Goal: Task Accomplishment & Management: Complete application form

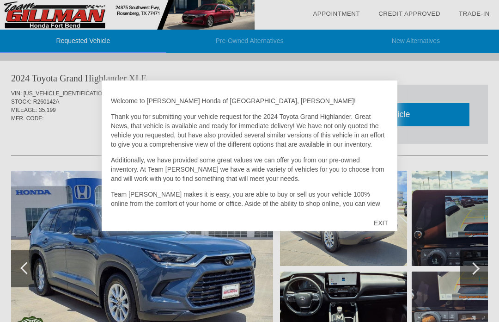
scroll to position [0, -6]
click at [386, 223] on div "EXIT" at bounding box center [381, 223] width 33 height 28
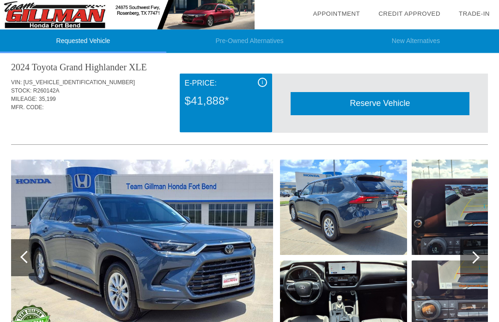
scroll to position [0, 0]
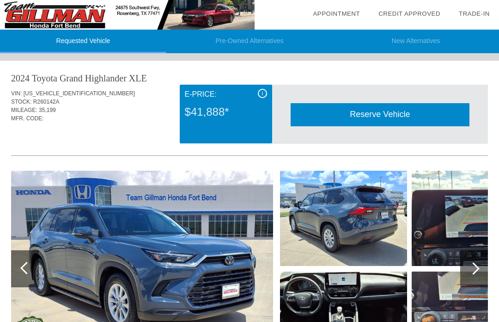
click at [360, 238] on img at bounding box center [343, 218] width 127 height 95
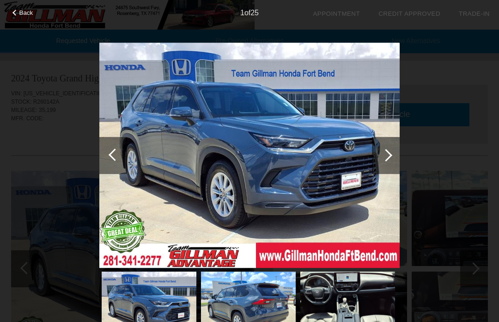
click at [383, 160] on div at bounding box center [386, 155] width 28 height 37
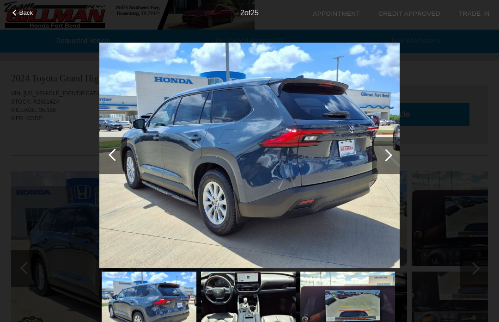
click at [398, 158] on div at bounding box center [386, 155] width 28 height 37
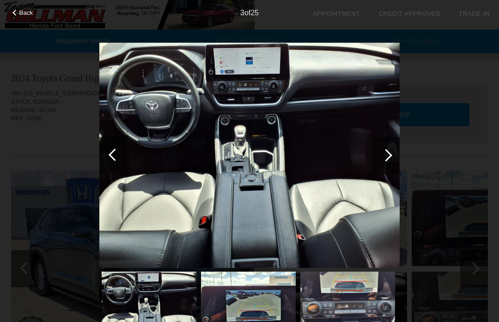
click at [393, 159] on div at bounding box center [386, 155] width 28 height 37
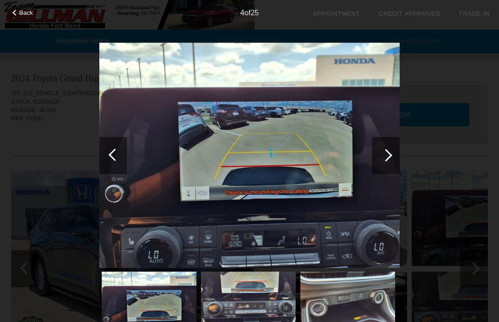
click at [388, 156] on div at bounding box center [386, 155] width 12 height 12
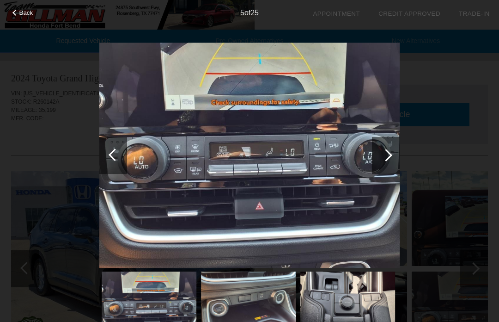
click at [389, 154] on div at bounding box center [386, 155] width 12 height 12
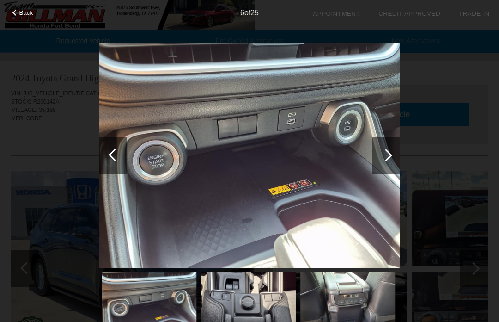
click at [388, 158] on div at bounding box center [386, 155] width 12 height 12
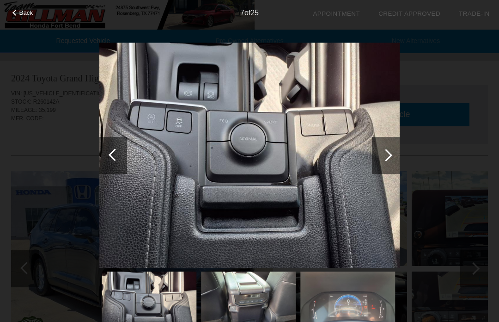
click at [388, 152] on div at bounding box center [386, 155] width 12 height 12
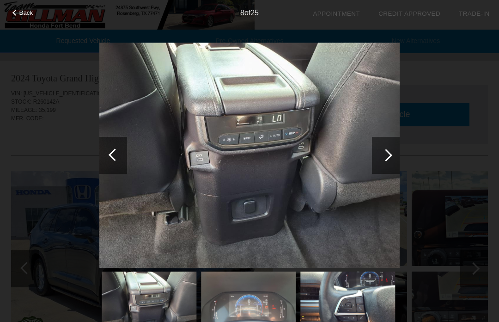
click at [384, 160] on div at bounding box center [386, 155] width 28 height 37
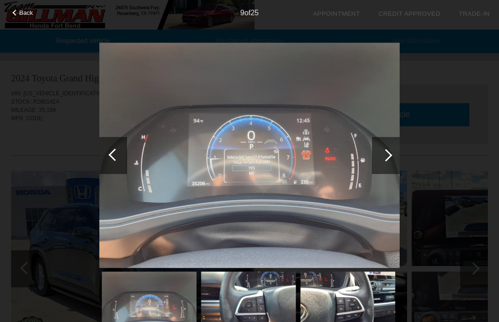
click at [391, 158] on div at bounding box center [386, 155] width 28 height 37
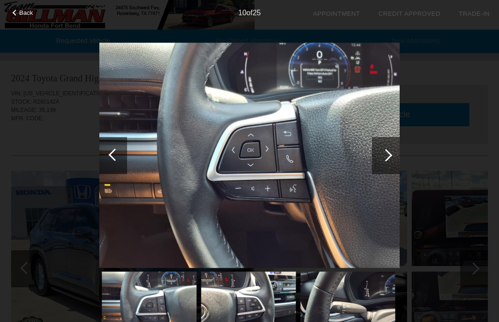
click at [396, 159] on div at bounding box center [386, 155] width 28 height 37
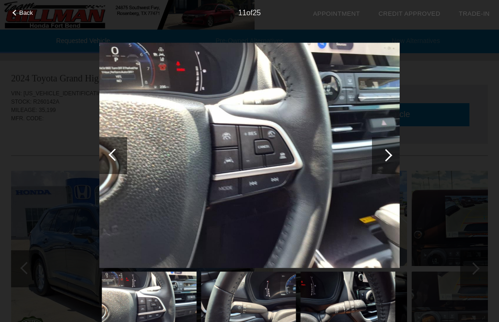
click at [394, 158] on div at bounding box center [386, 155] width 28 height 37
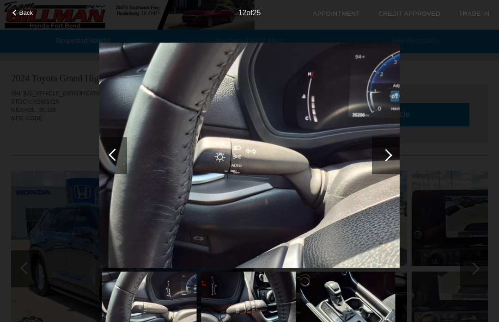
click at [385, 156] on div at bounding box center [386, 155] width 12 height 12
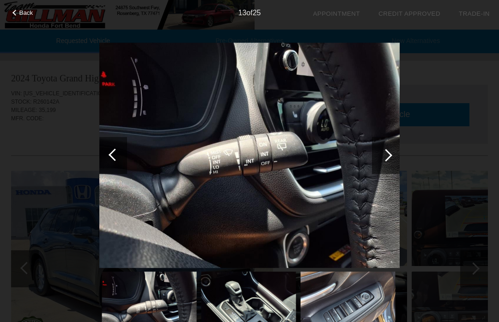
click at [387, 159] on div at bounding box center [386, 155] width 12 height 12
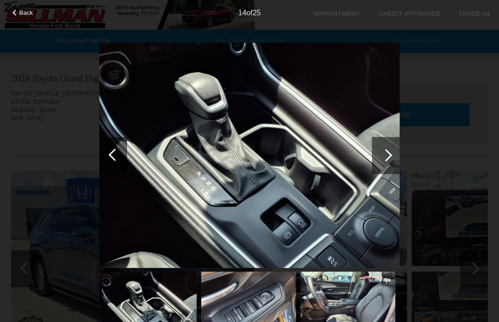
click at [390, 158] on div at bounding box center [386, 155] width 28 height 37
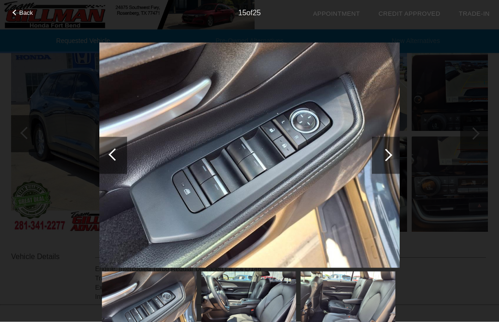
scroll to position [128, 0]
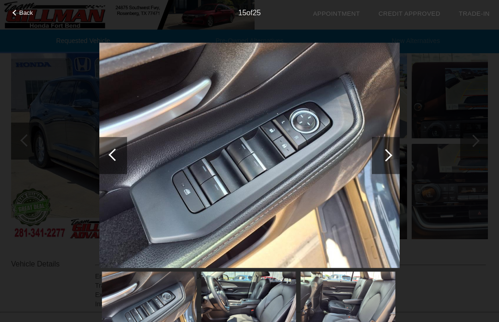
click at [388, 154] on div at bounding box center [386, 155] width 12 height 12
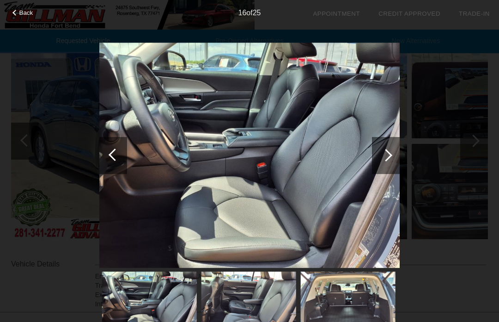
click at [387, 157] on div at bounding box center [386, 155] width 12 height 12
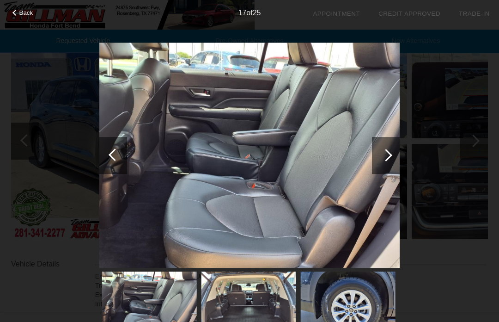
click at [391, 158] on div at bounding box center [386, 155] width 28 height 37
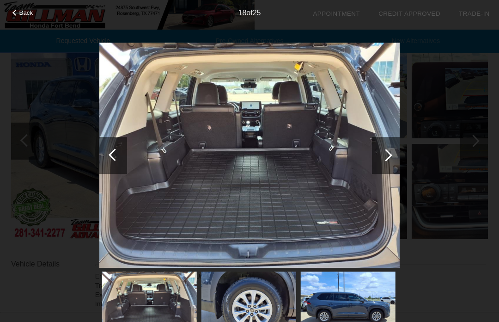
click at [395, 163] on div at bounding box center [386, 155] width 28 height 37
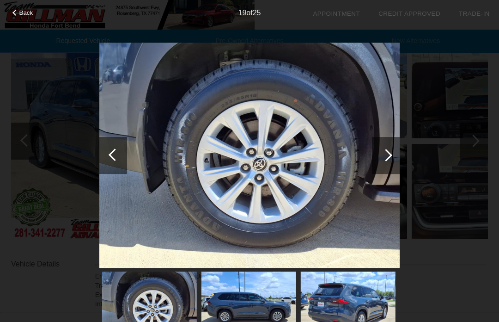
click at [390, 154] on div at bounding box center [386, 155] width 12 height 12
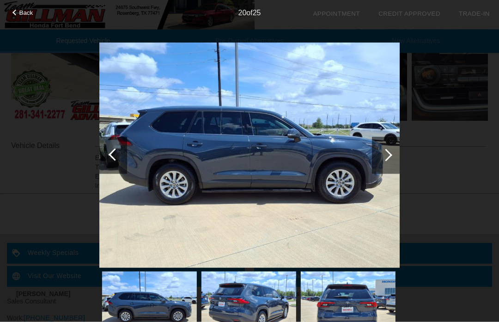
scroll to position [275, 0]
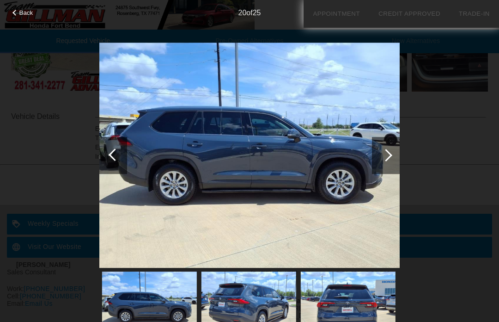
click at [390, 159] on div at bounding box center [386, 155] width 28 height 37
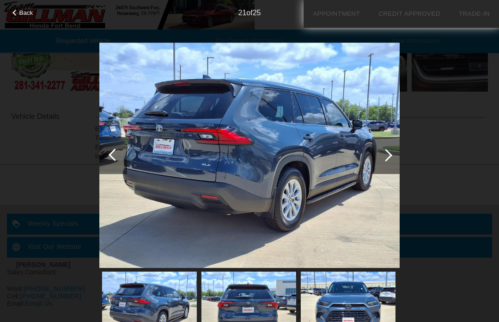
click at [386, 157] on div at bounding box center [386, 155] width 12 height 12
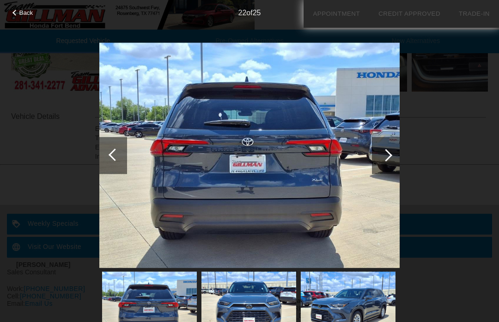
click at [383, 158] on div at bounding box center [386, 155] width 28 height 37
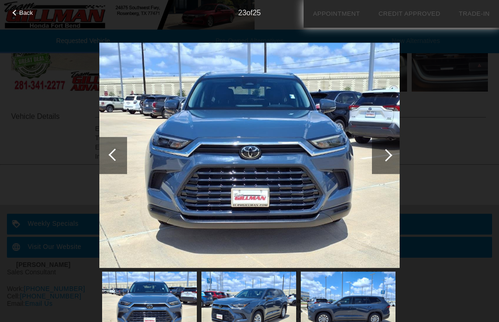
click at [389, 157] on div at bounding box center [386, 155] width 12 height 12
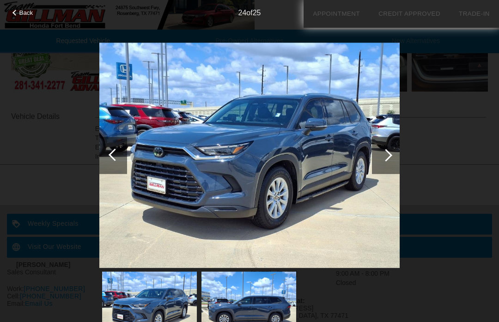
click at [387, 154] on div at bounding box center [386, 155] width 12 height 12
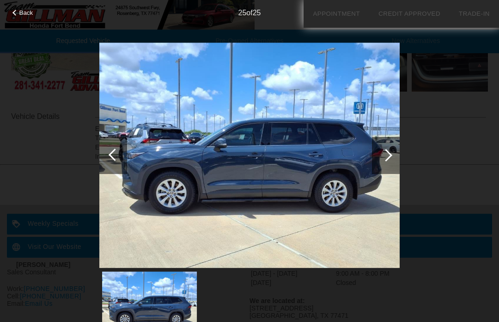
click at [387, 160] on div at bounding box center [386, 155] width 12 height 12
click at [388, 156] on div at bounding box center [386, 155] width 12 height 12
click at [387, 160] on div at bounding box center [386, 155] width 12 height 12
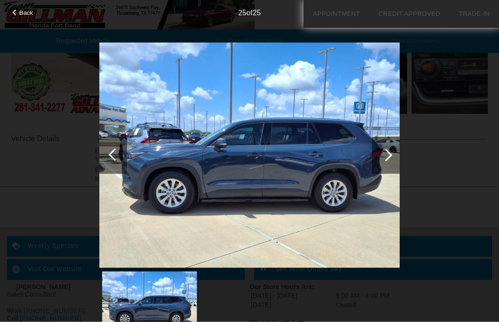
scroll to position [234, 0]
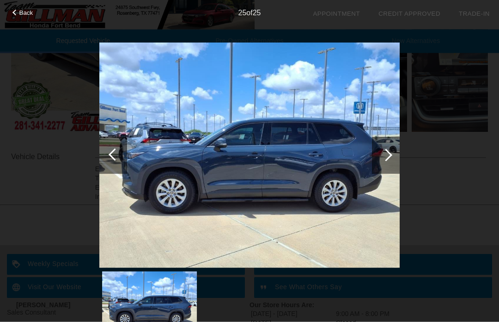
click at [385, 154] on div at bounding box center [386, 155] width 12 height 12
click at [388, 155] on div at bounding box center [386, 155] width 12 height 12
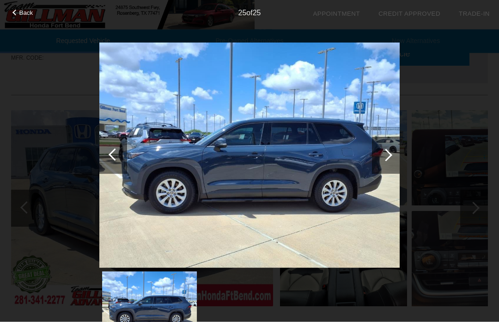
scroll to position [60, 0]
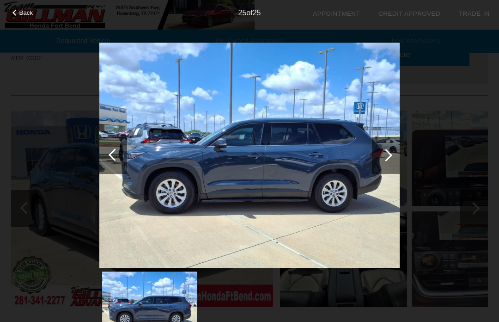
click at [381, 158] on div at bounding box center [386, 155] width 28 height 37
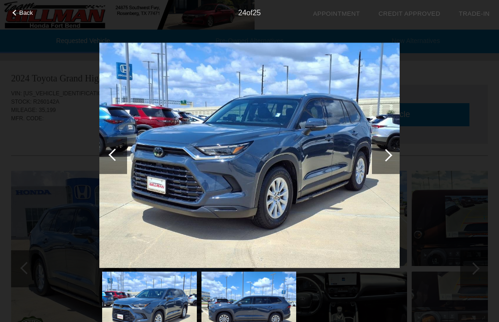
scroll to position [0, 1]
click at [384, 159] on div at bounding box center [386, 155] width 12 height 12
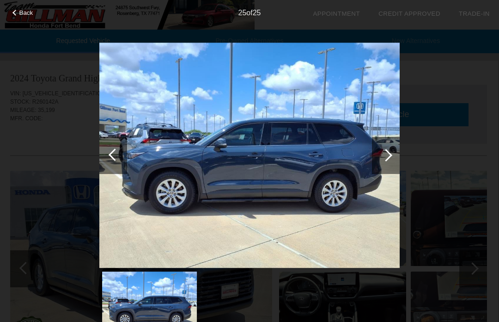
click at [386, 155] on div at bounding box center [386, 155] width 12 height 12
click at [109, 148] on div at bounding box center [113, 155] width 28 height 37
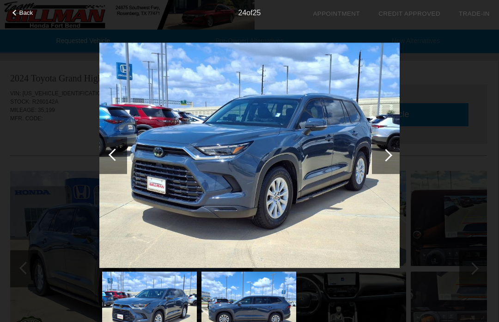
click at [108, 154] on div at bounding box center [113, 155] width 28 height 37
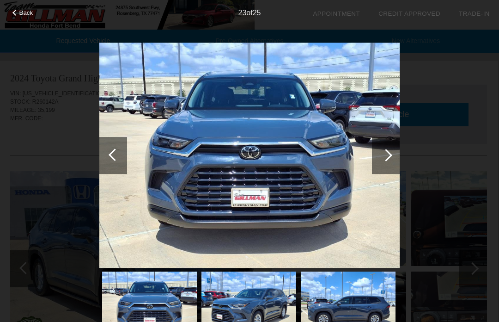
scroll to position [0, 0]
click at [389, 154] on div at bounding box center [386, 155] width 12 height 12
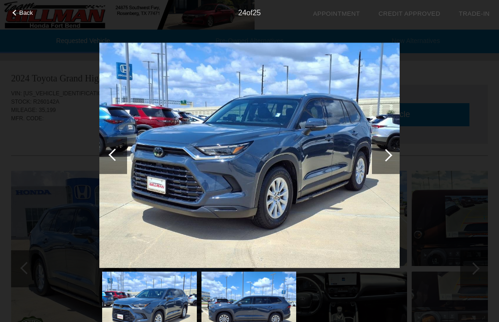
click at [114, 150] on div at bounding box center [115, 154] width 12 height 12
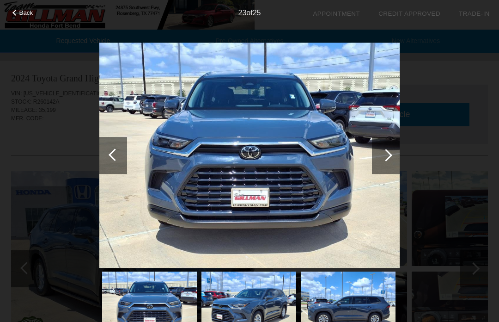
click at [111, 149] on div at bounding box center [113, 155] width 28 height 37
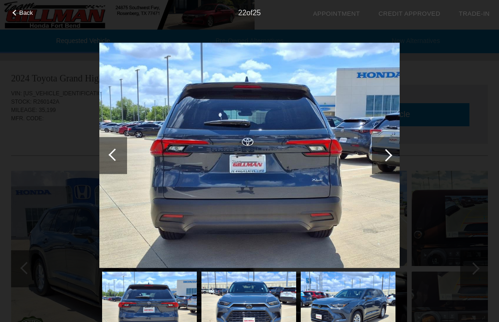
click at [128, 161] on img at bounding box center [249, 156] width 301 height 226
click at [119, 153] on div at bounding box center [115, 154] width 12 height 12
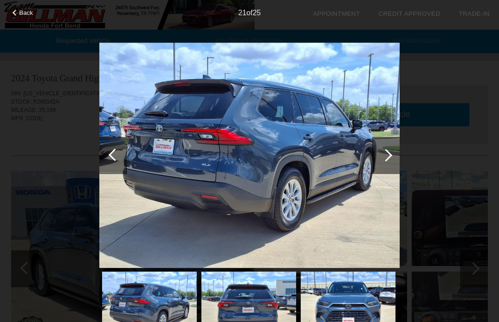
click at [381, 155] on div at bounding box center [386, 155] width 12 height 12
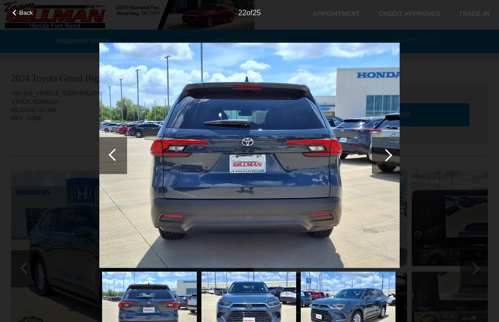
click at [385, 158] on div at bounding box center [386, 155] width 12 height 12
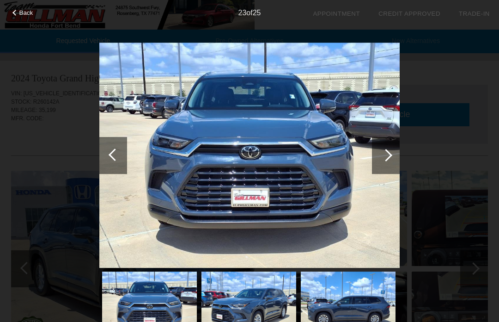
click at [383, 155] on div at bounding box center [386, 155] width 12 height 12
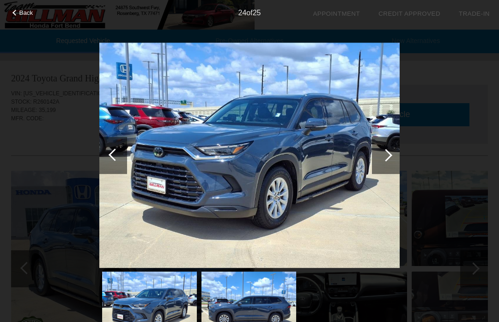
click at [383, 156] on div at bounding box center [386, 155] width 12 height 12
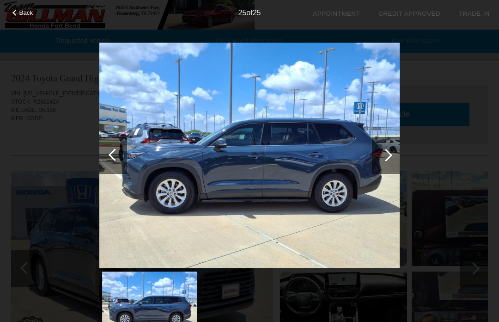
click at [112, 151] on div at bounding box center [113, 155] width 28 height 37
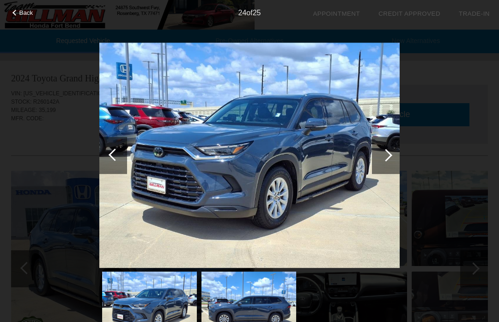
click at [381, 161] on div at bounding box center [386, 155] width 28 height 37
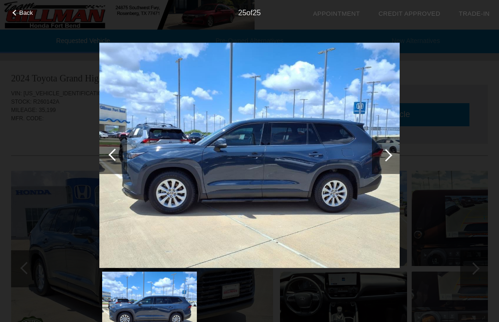
click at [382, 152] on div at bounding box center [386, 155] width 28 height 37
click at [390, 155] on div at bounding box center [386, 155] width 12 height 12
click at [392, 149] on div at bounding box center [386, 155] width 28 height 37
click at [391, 155] on div at bounding box center [386, 155] width 12 height 12
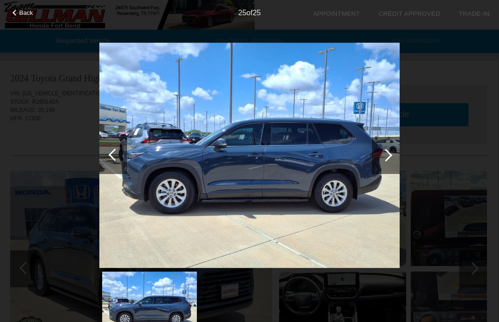
click at [380, 156] on div at bounding box center [386, 155] width 28 height 37
click at [388, 154] on div at bounding box center [386, 155] width 12 height 12
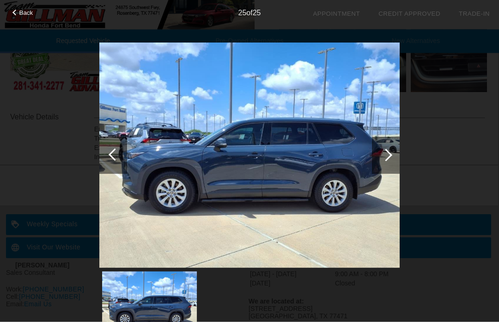
scroll to position [275, 1]
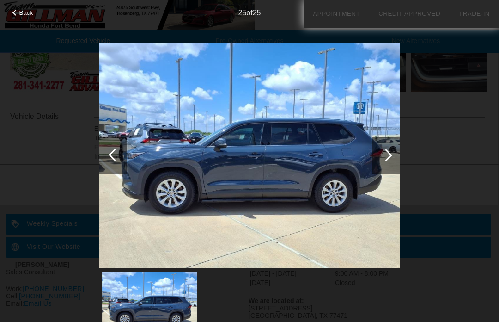
click at [313, 209] on img at bounding box center [249, 156] width 301 height 226
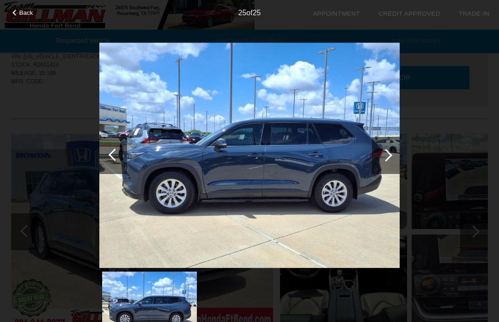
scroll to position [0, 0]
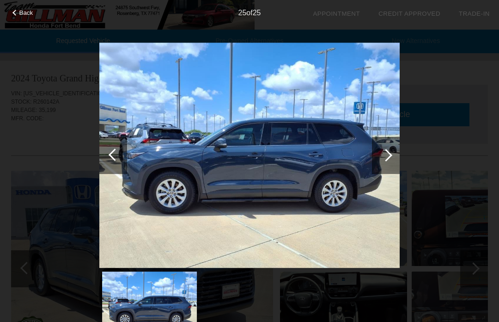
click at [111, 152] on div at bounding box center [113, 155] width 28 height 37
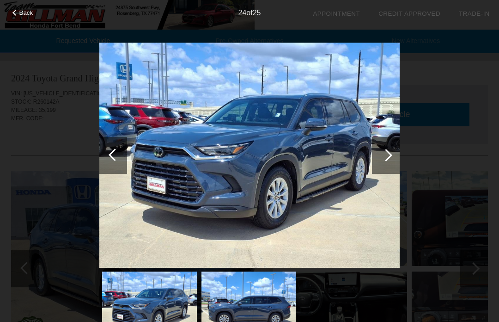
click at [111, 148] on div at bounding box center [113, 155] width 28 height 37
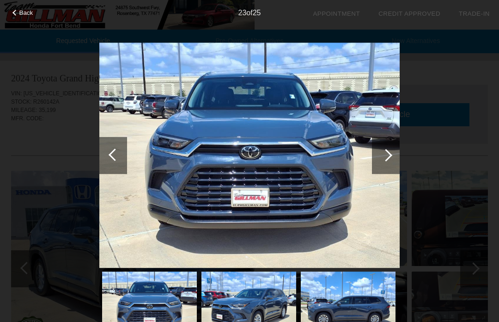
click at [112, 151] on div at bounding box center [113, 155] width 28 height 37
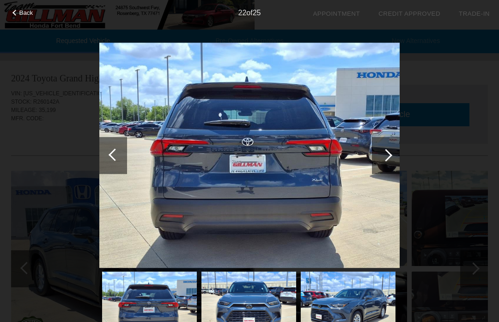
click at [112, 153] on div at bounding box center [115, 154] width 12 height 12
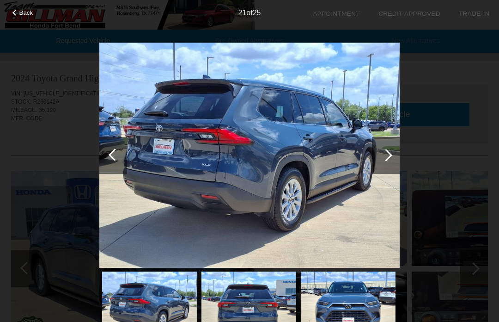
click at [113, 151] on div at bounding box center [115, 154] width 12 height 12
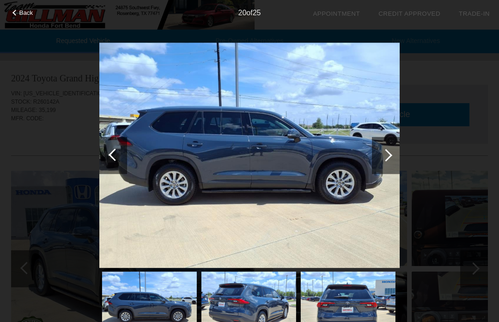
click at [108, 147] on div at bounding box center [113, 155] width 28 height 37
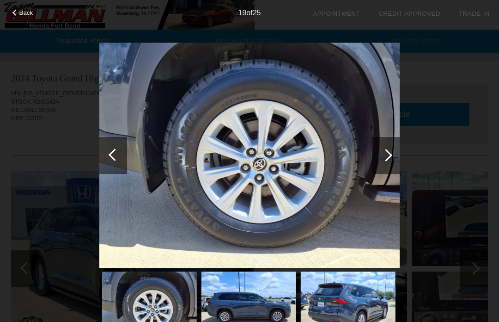
click at [114, 153] on div at bounding box center [115, 154] width 12 height 12
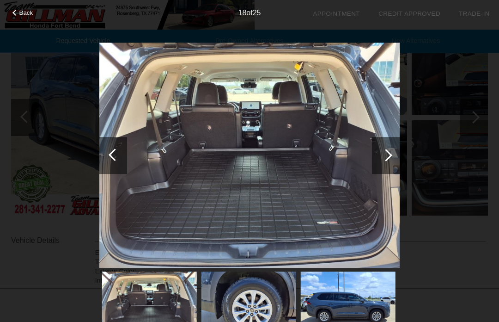
scroll to position [147, 0]
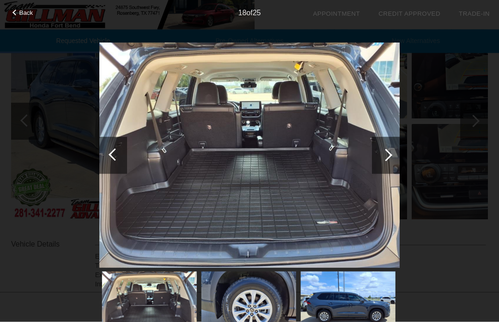
click at [120, 152] on div at bounding box center [113, 155] width 28 height 37
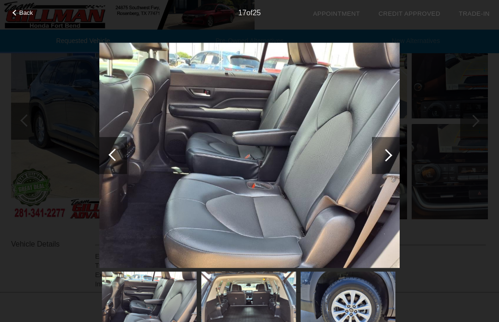
click at [112, 153] on div at bounding box center [115, 154] width 12 height 12
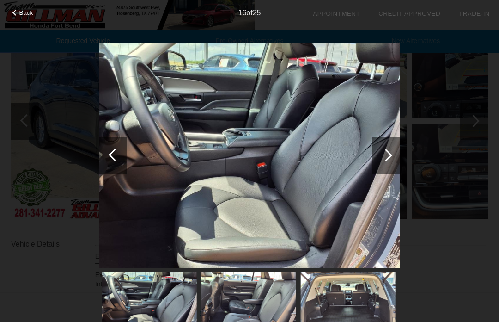
click at [109, 160] on div at bounding box center [113, 155] width 28 height 37
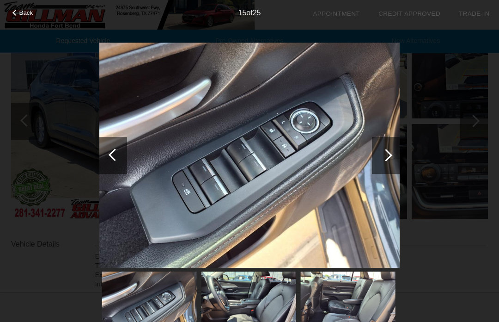
click at [110, 160] on div at bounding box center [113, 155] width 28 height 37
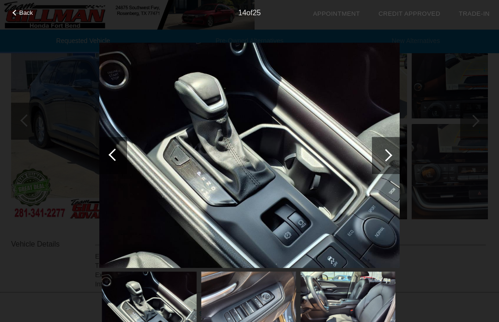
click at [111, 162] on div at bounding box center [113, 155] width 28 height 37
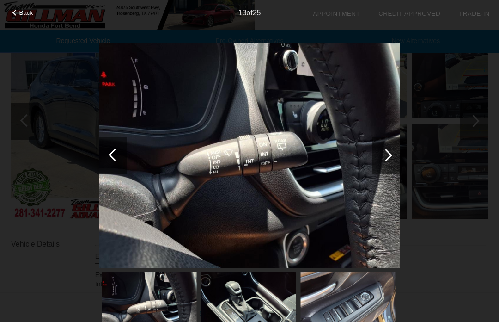
click at [113, 160] on div at bounding box center [113, 155] width 28 height 37
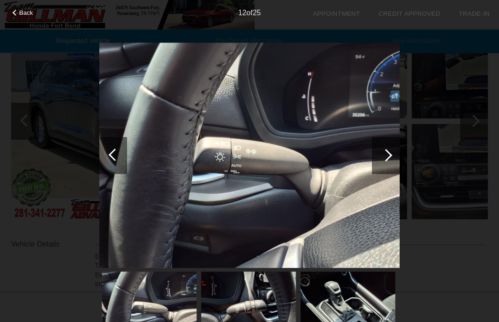
click at [110, 159] on div at bounding box center [113, 155] width 28 height 37
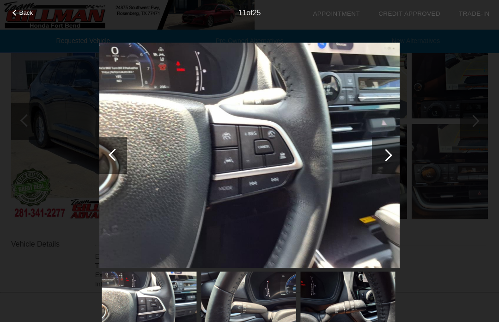
click at [107, 156] on div at bounding box center [113, 155] width 28 height 37
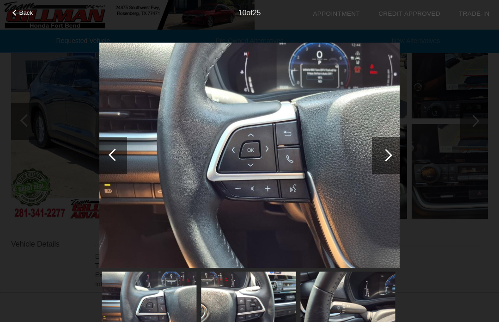
click at [376, 168] on div at bounding box center [386, 155] width 28 height 37
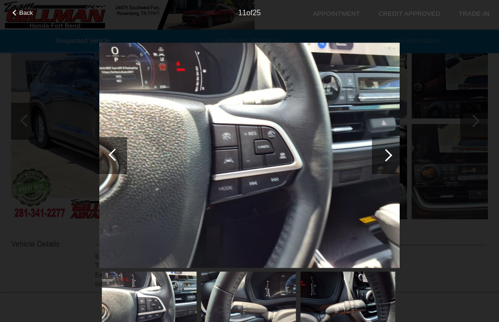
click at [381, 154] on div at bounding box center [386, 155] width 12 height 12
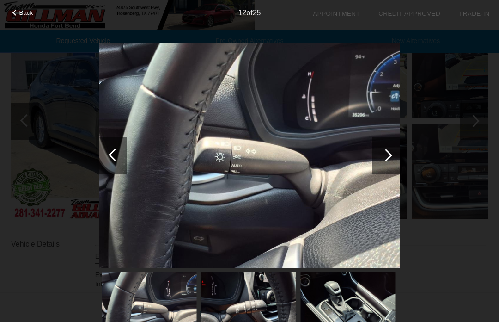
click at [383, 150] on div at bounding box center [386, 155] width 28 height 37
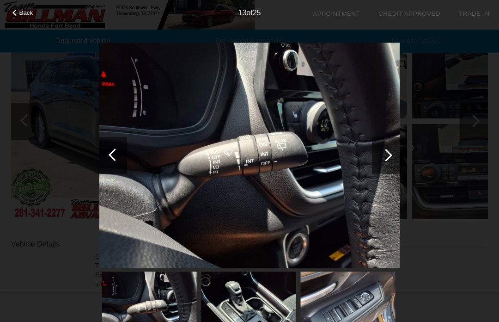
click at [25, 15] on span "Back" at bounding box center [26, 12] width 14 height 7
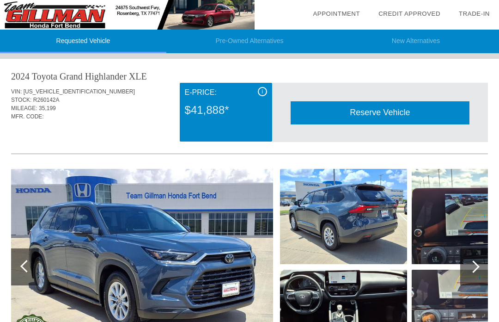
scroll to position [0, 0]
